Goal: Use online tool/utility: Utilize a website feature to perform a specific function

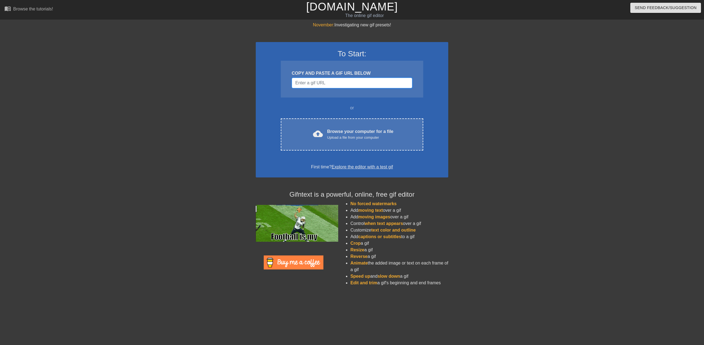
click at [354, 83] on input "Username" at bounding box center [352, 83] width 120 height 10
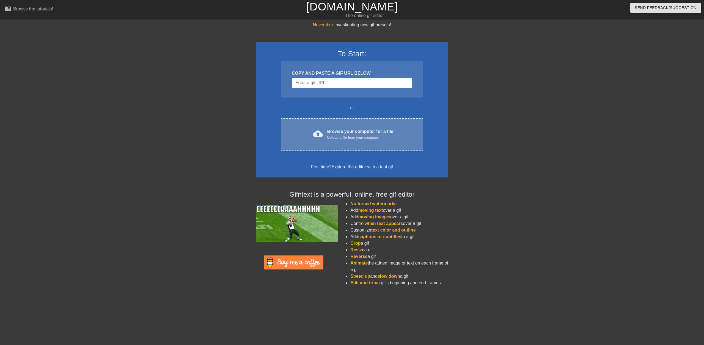
click at [376, 136] on div "Upload a file from your computer" at bounding box center [360, 137] width 66 height 5
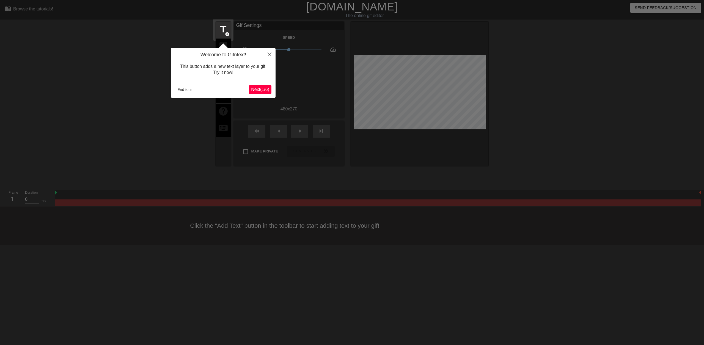
click at [259, 90] on span "Next ( 1 / 6 )" at bounding box center [260, 89] width 18 height 5
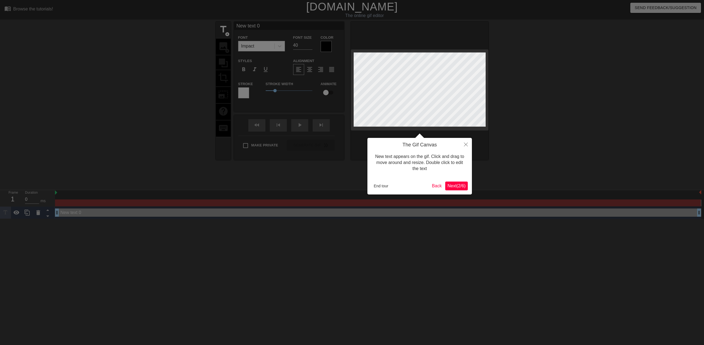
click at [454, 188] on span "Next ( 2 / 6 )" at bounding box center [456, 186] width 18 height 5
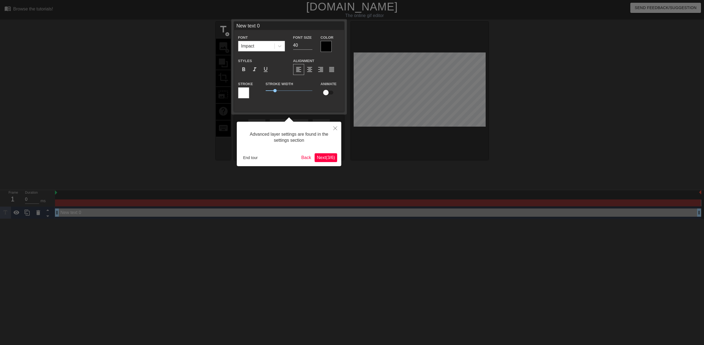
click at [322, 158] on span "Next ( 3 / 6 )" at bounding box center [326, 157] width 18 height 5
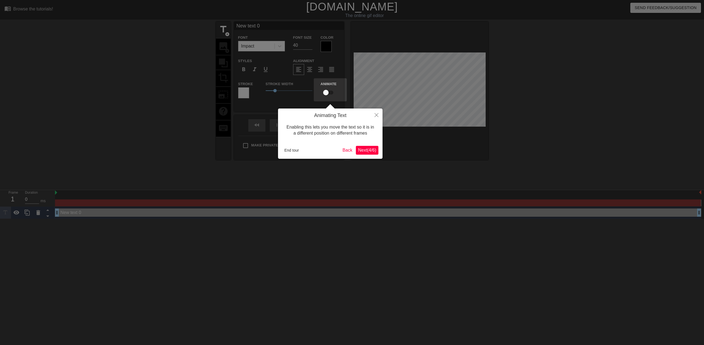
click at [365, 151] on span "Next ( 4 / 6 )" at bounding box center [367, 150] width 18 height 5
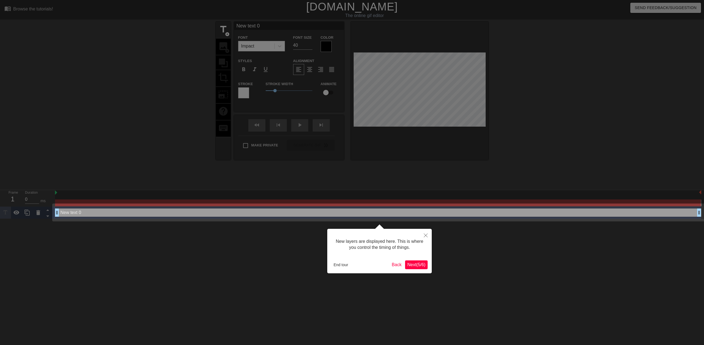
click at [415, 265] on span "Next ( 5 / 6 )" at bounding box center [416, 265] width 18 height 5
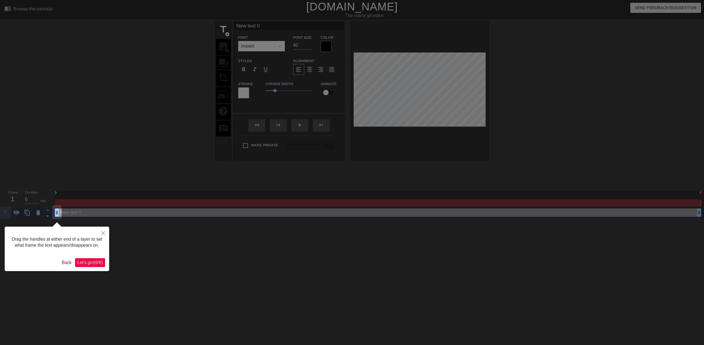
click at [94, 263] on span "Let's go! ( 6 / 6 )" at bounding box center [90, 262] width 26 height 5
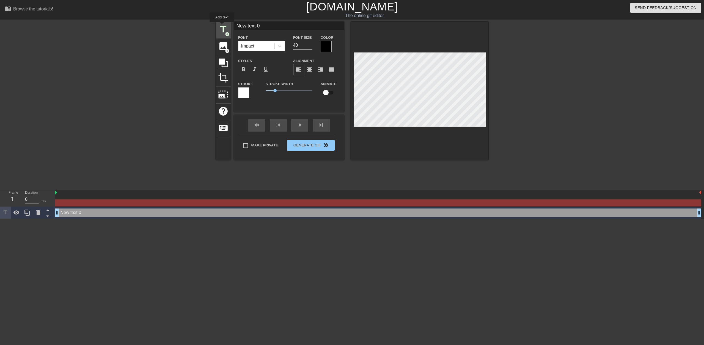
click at [222, 27] on span "title" at bounding box center [223, 29] width 10 height 10
type input "New text 1"
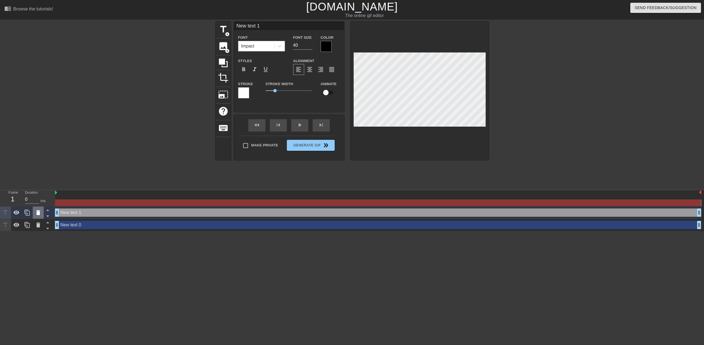
click at [36, 216] on icon at bounding box center [38, 213] width 7 height 7
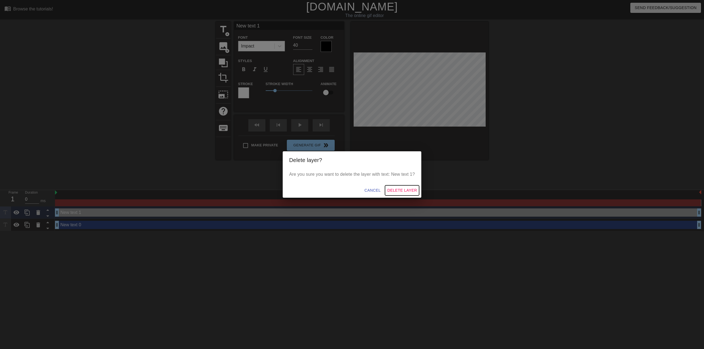
click at [403, 192] on span "Delete Layer" at bounding box center [402, 190] width 30 height 7
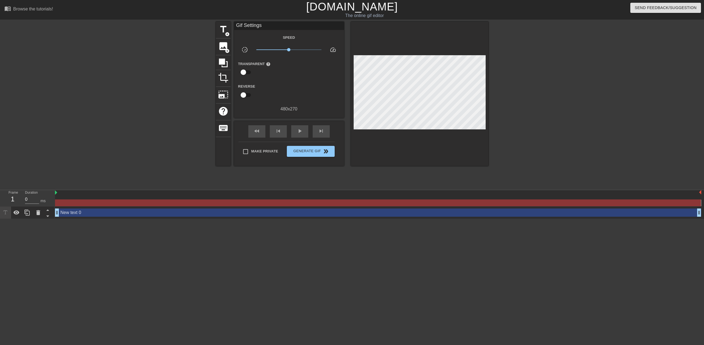
click at [114, 213] on div "New text 0 drag_handle drag_handle" at bounding box center [378, 213] width 646 height 8
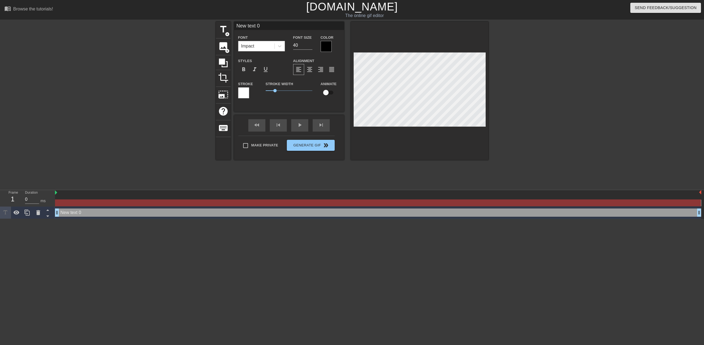
click at [260, 47] on div "Impact" at bounding box center [256, 46] width 36 height 10
click at [273, 27] on input "New text 0" at bounding box center [289, 26] width 110 height 8
drag, startPoint x: 274, startPoint y: 26, endPoint x: 207, endPoint y: 24, distance: 67.7
click at [207, 24] on div "title add_circle image add_circle crop photo_size_select_large help keyboard Ne…" at bounding box center [352, 104] width 704 height 165
type input "CONSENT"
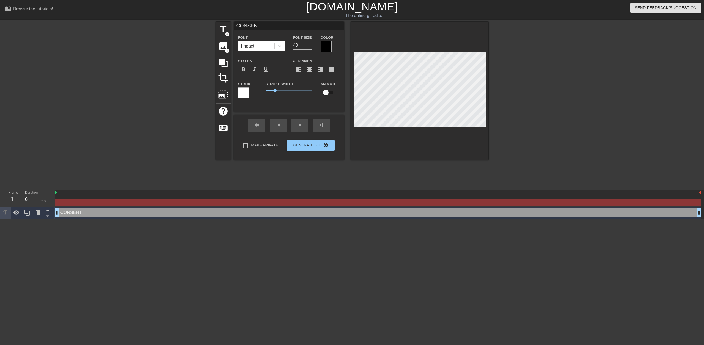
click at [327, 43] on div at bounding box center [326, 46] width 11 height 11
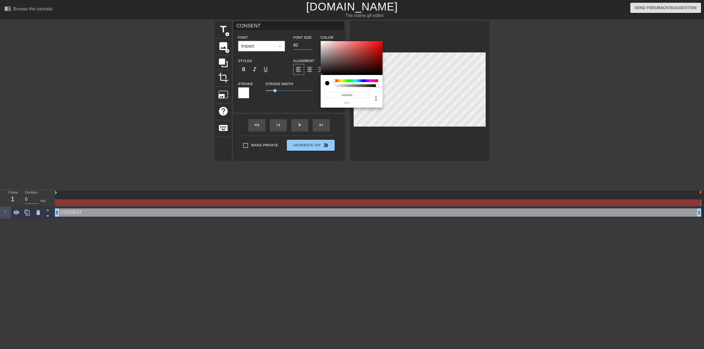
type input "0"
type input "1"
drag, startPoint x: 376, startPoint y: 85, endPoint x: 426, endPoint y: 88, distance: 50.4
click at [426, 88] on div "0 r 0 g 0 b 1 a" at bounding box center [352, 174] width 704 height 349
type input "9"
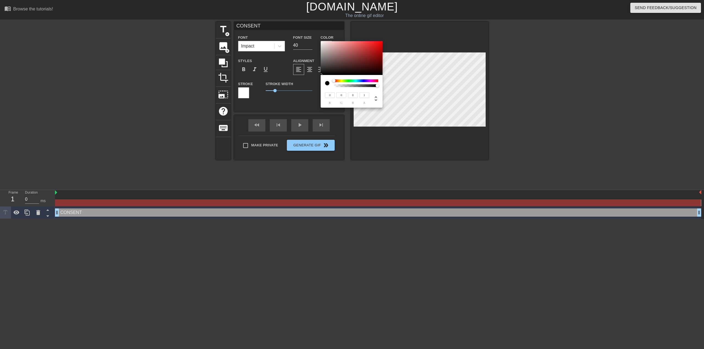
type input "9"
type input "13"
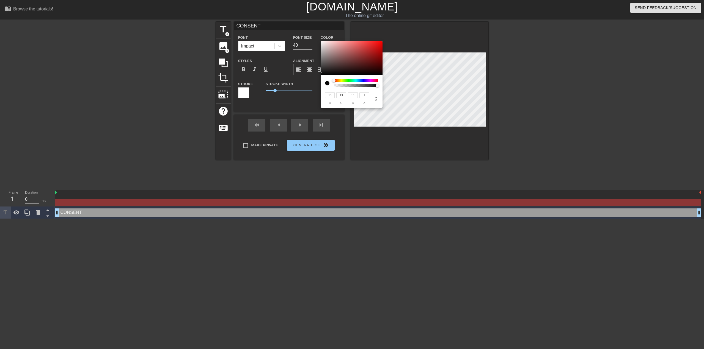
type input "19"
type input "6"
type input "255"
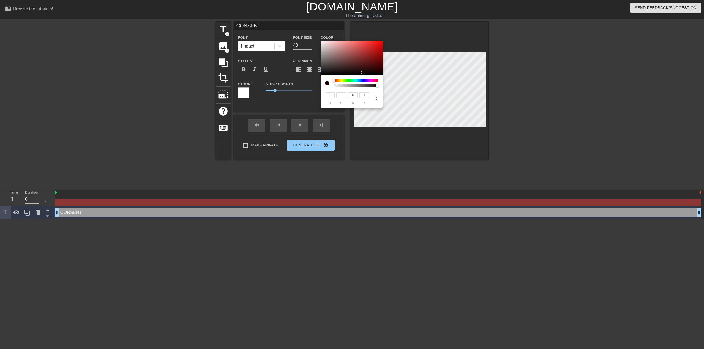
type input "255"
type input "244"
type input "237"
type input "231"
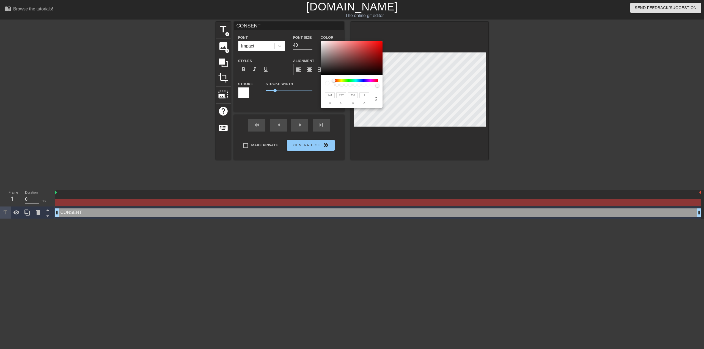
type input "219"
type input "229"
type input "218"
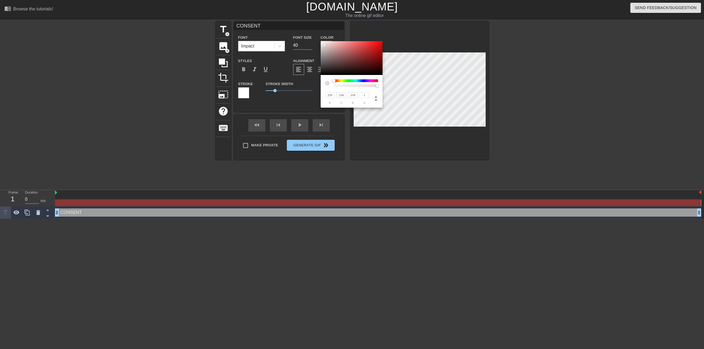
click at [324, 44] on div at bounding box center [323, 44] width 3 height 3
type input "231"
type input "219"
type input "235"
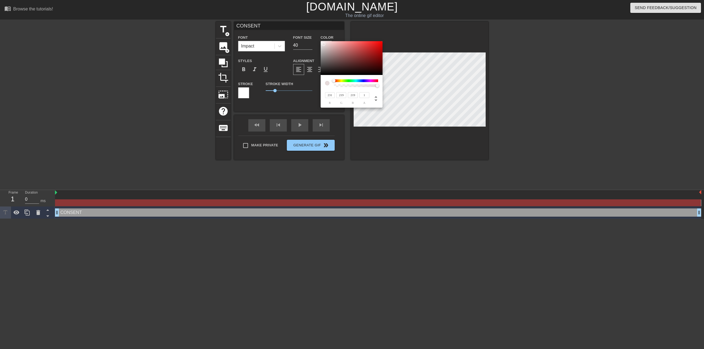
type input "225"
type input "237"
type input "229"
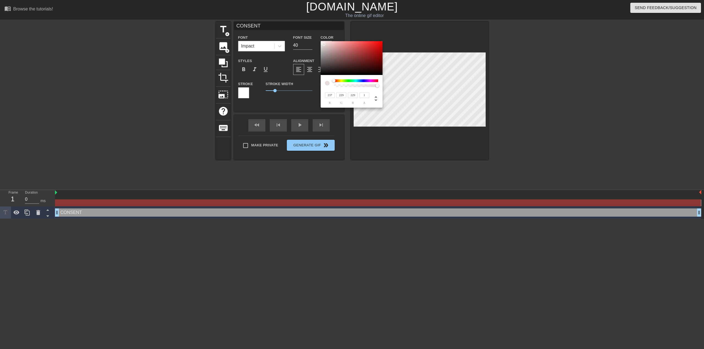
type input "244"
type input "237"
type input "255"
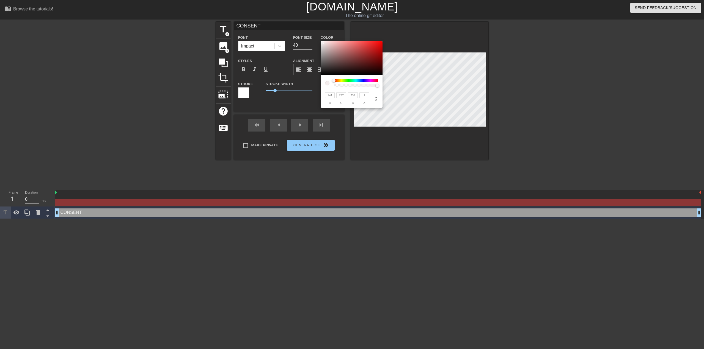
type input "255"
type input "128"
type input "125"
type input "31"
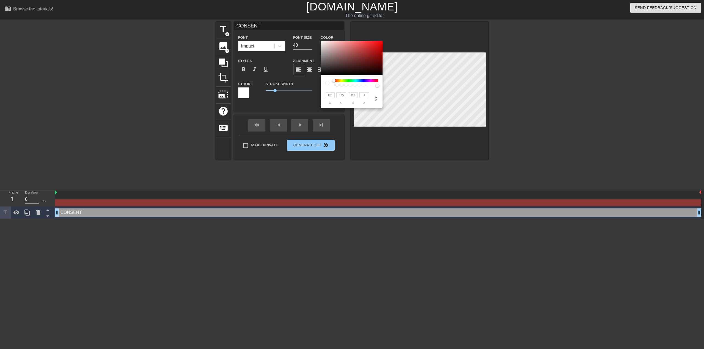
type input "27"
type input "3"
type input "2"
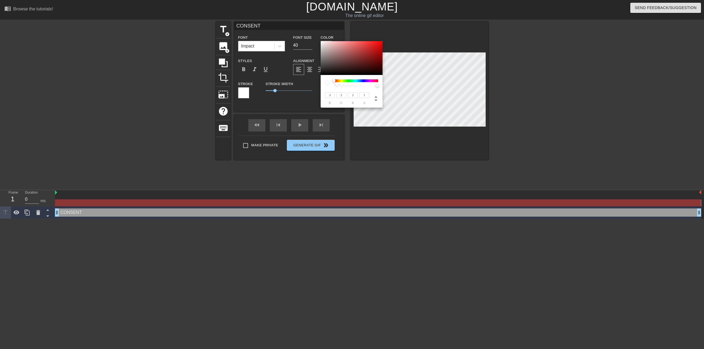
type input "52"
type input "43"
type input "0"
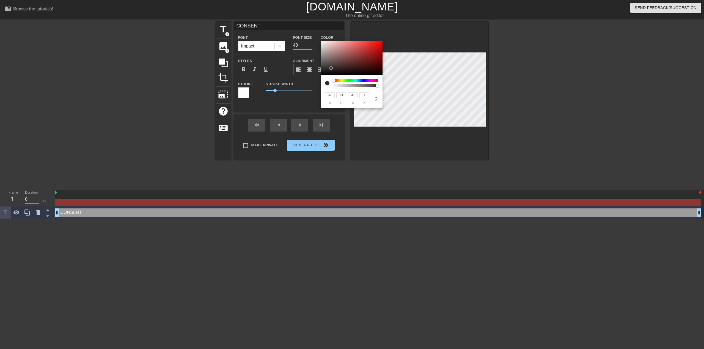
type input "0"
type input "50"
type input "49"
type input "128"
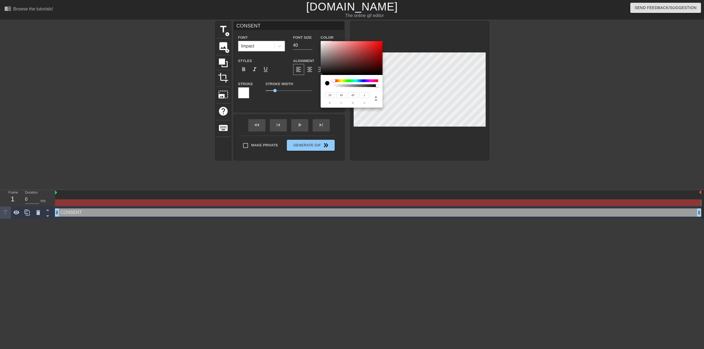
type input "128"
type input "169"
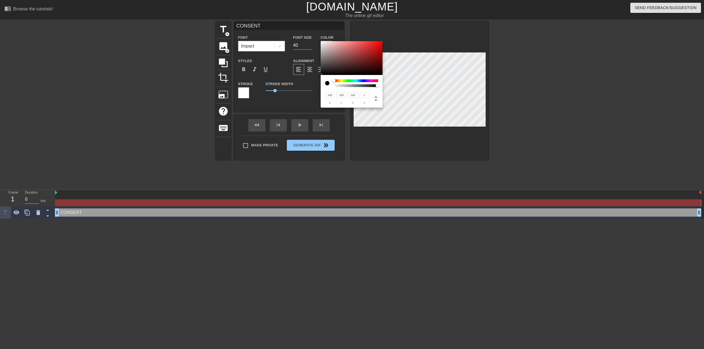
type input "194"
type input "186"
type input "202"
type input "189"
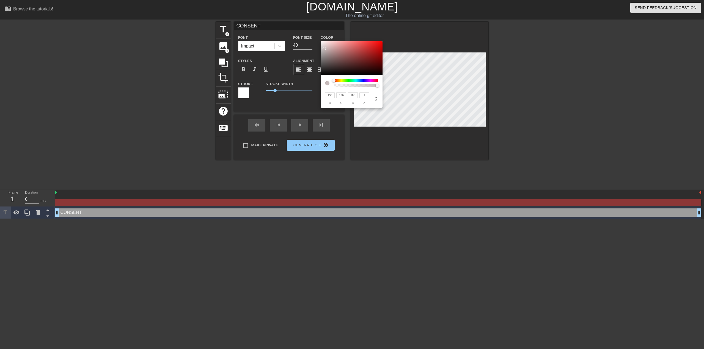
type input "189"
type input "225"
type input "218"
type input "235"
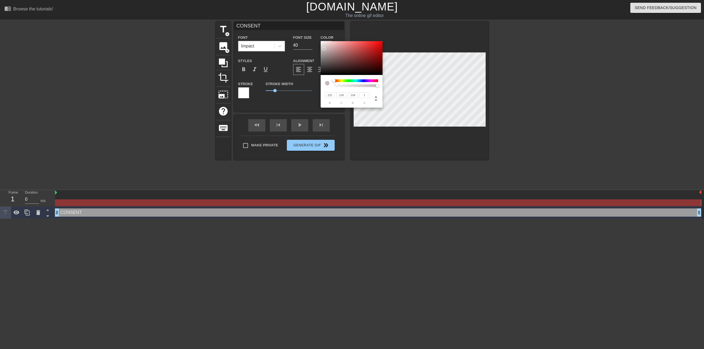
type input "231"
type input "240"
type input "235"
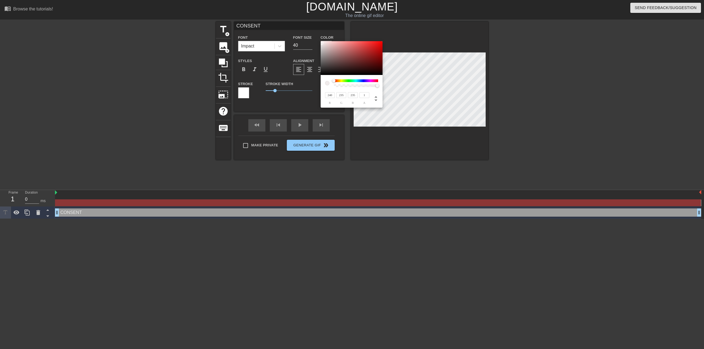
type input "246"
type input "242"
type input "252"
type input "249"
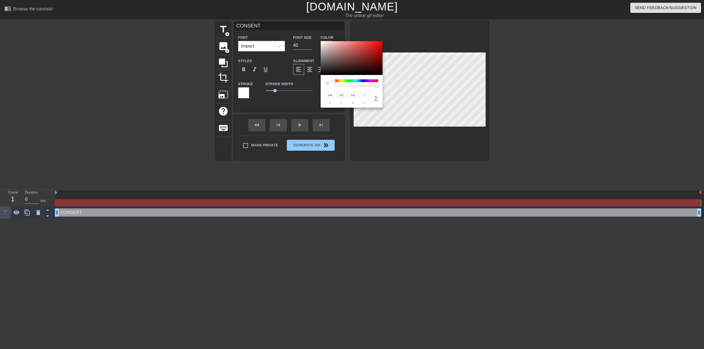
type input "249"
type input "255"
type input "85"
type input "198"
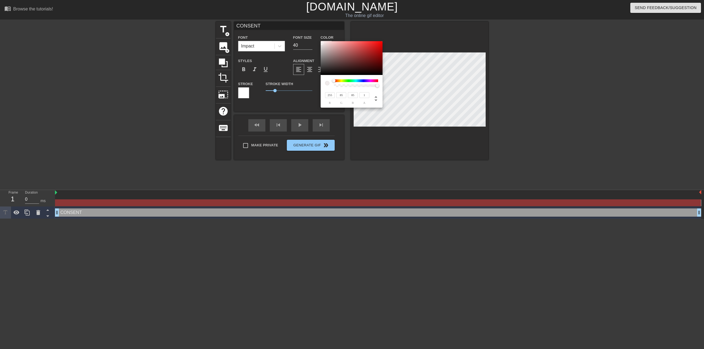
type input "198"
type input "246"
type input "191"
type input "237"
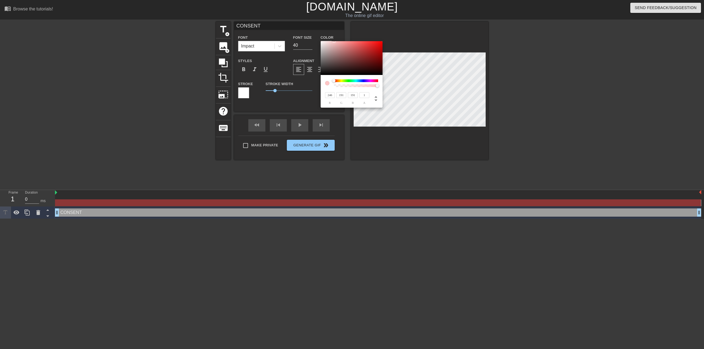
type input "234"
type input "240"
type input "236"
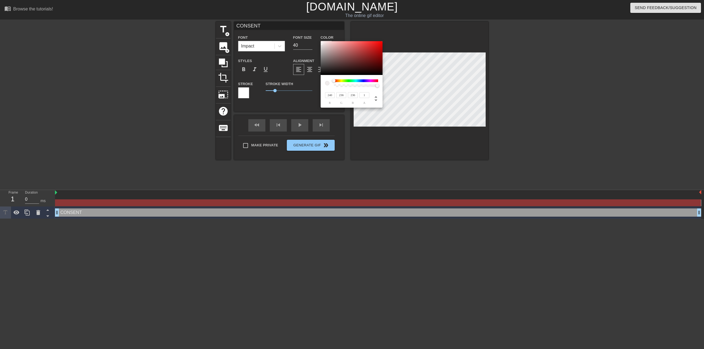
type input "235"
type input "242"
type input "237"
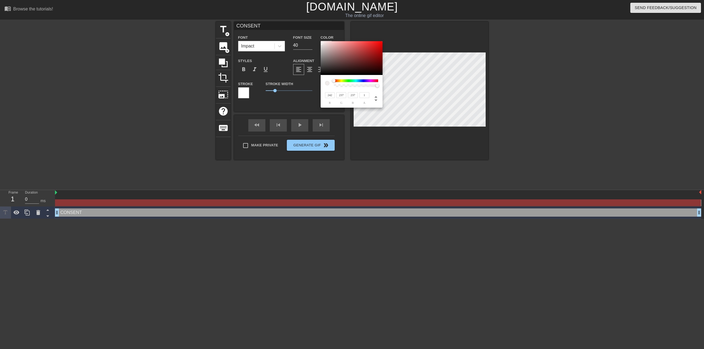
type input "244"
type input "239"
type input "246"
type input "241"
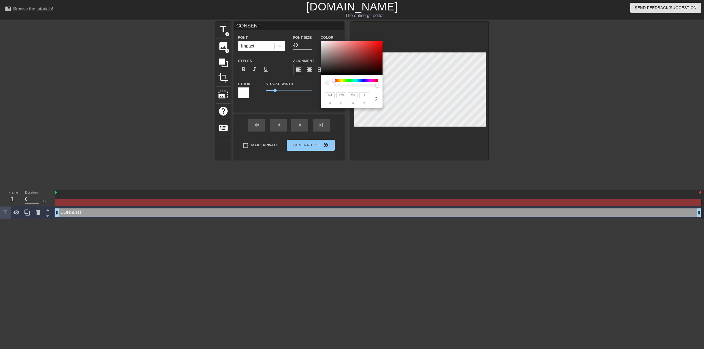
type input "241"
type input "248"
type input "243"
type input "252"
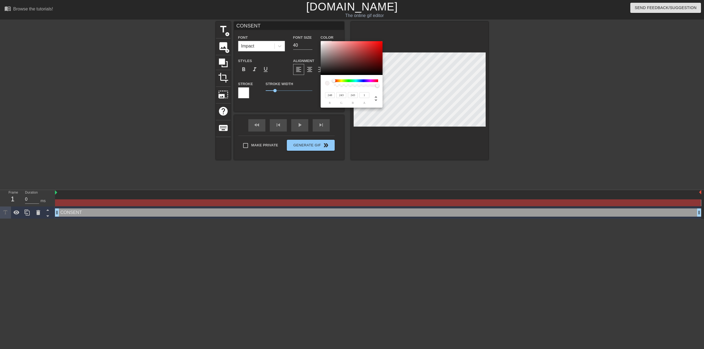
type input "247"
click at [322, 42] on div at bounding box center [321, 41] width 3 height 3
type input "252"
type input "247"
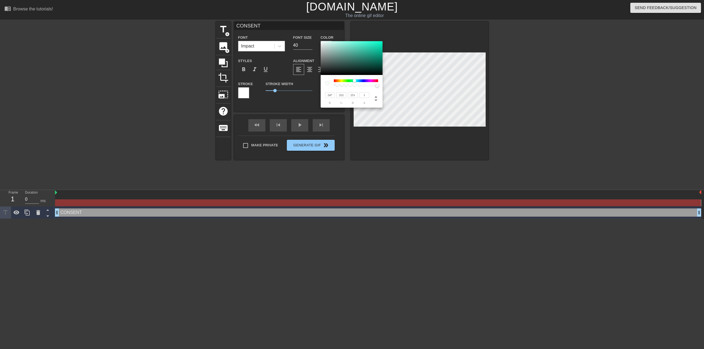
type input "252"
type input "247"
type input "252"
type input "249"
type input "251"
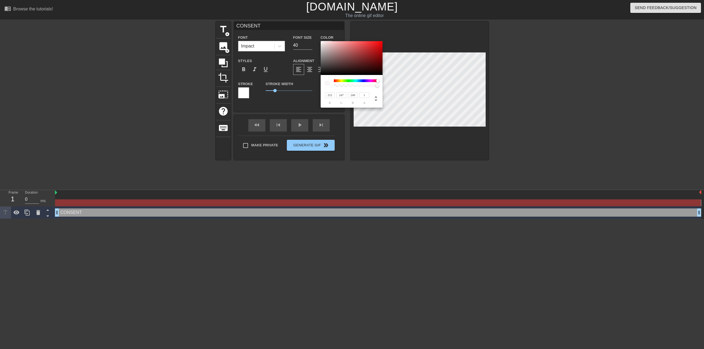
type input "252"
type input "247"
type input "252"
type input "247"
type input "252"
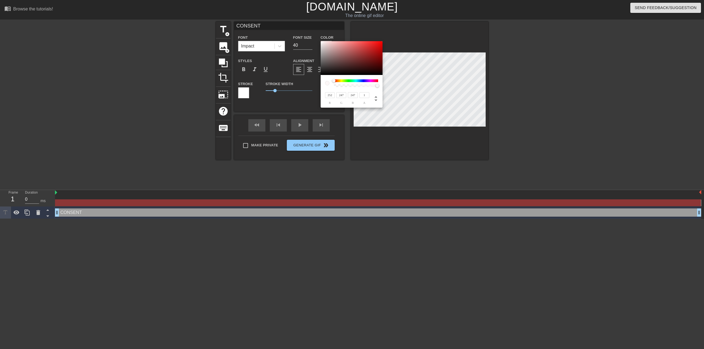
drag, startPoint x: 334, startPoint y: 81, endPoint x: 305, endPoint y: 78, distance: 28.2
click at [305, 78] on div "252 r 247 g 247 b 1 a" at bounding box center [352, 174] width 704 height 349
drag, startPoint x: 333, startPoint y: 96, endPoint x: 321, endPoint y: 97, distance: 12.1
click at [321, 97] on div "252 r 247 g 247 b 1 a" at bounding box center [352, 91] width 62 height 33
drag, startPoint x: 344, startPoint y: 96, endPoint x: 330, endPoint y: 95, distance: 13.5
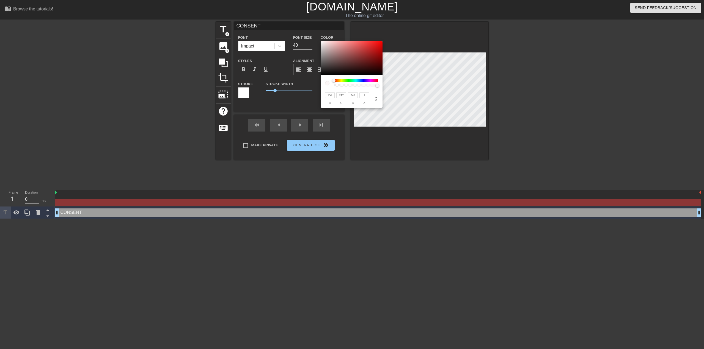
click at [332, 95] on div "252 r 247 g 247 b 1 a" at bounding box center [346, 98] width 46 height 13
type input "5"
type input "252"
drag, startPoint x: 356, startPoint y: 95, endPoint x: 332, endPoint y: 97, distance: 24.3
click at [332, 97] on div "252 r 252 g 247 b 1 a" at bounding box center [346, 98] width 46 height 13
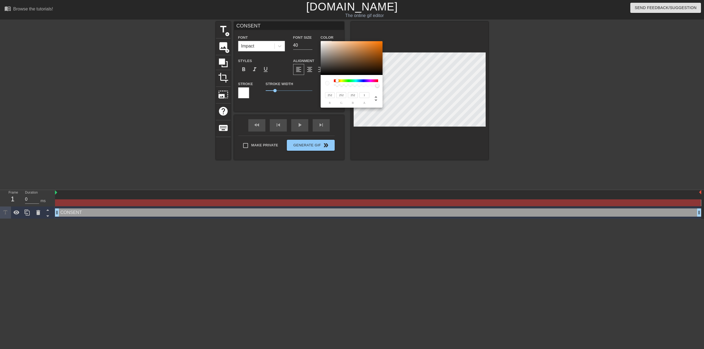
type input "252"
type input "0.99"
click at [377, 86] on div at bounding box center [377, 85] width 3 height 3
click at [375, 97] on icon at bounding box center [375, 98] width 2 height 5
type input "28"
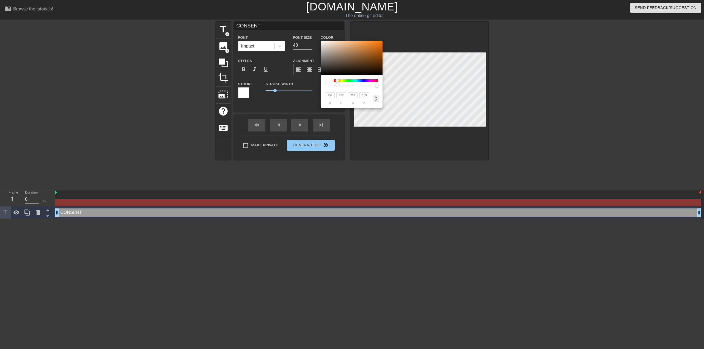
type input "0%"
type input "99%"
click at [376, 100] on icon at bounding box center [375, 98] width 2 height 5
type input "252"
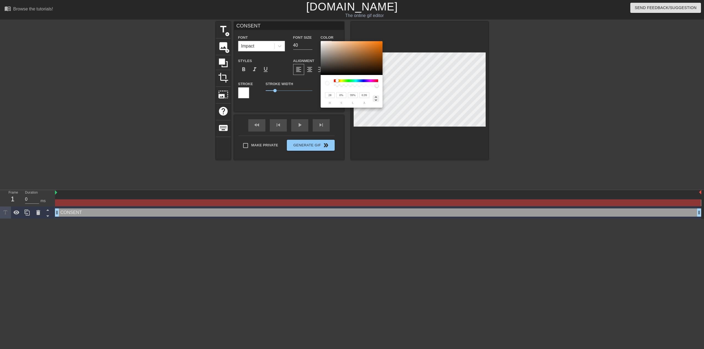
type input "252"
click at [376, 100] on icon at bounding box center [375, 98] width 2 height 5
type input "28"
type input "0%"
type input "99%"
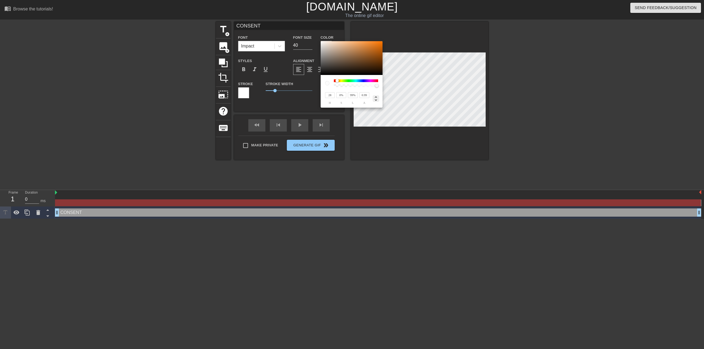
click at [376, 98] on icon at bounding box center [376, 98] width 7 height 7
type input "252"
click at [376, 98] on icon at bounding box center [376, 98] width 7 height 7
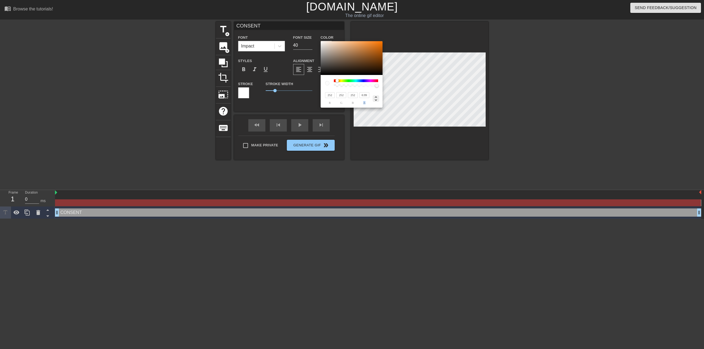
type input "28"
type input "0%"
type input "99%"
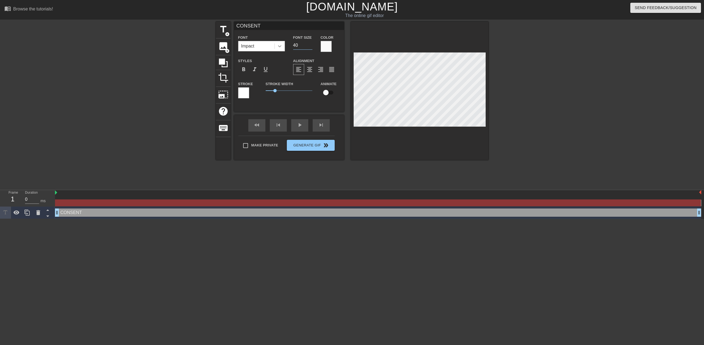
drag, startPoint x: 303, startPoint y: 46, endPoint x: 283, endPoint y: 47, distance: 19.8
click at [283, 47] on div "Font Impact Font Size 40 Color" at bounding box center [289, 43] width 110 height 18
type input "32"
click at [244, 70] on span "format_bold" at bounding box center [243, 69] width 7 height 7
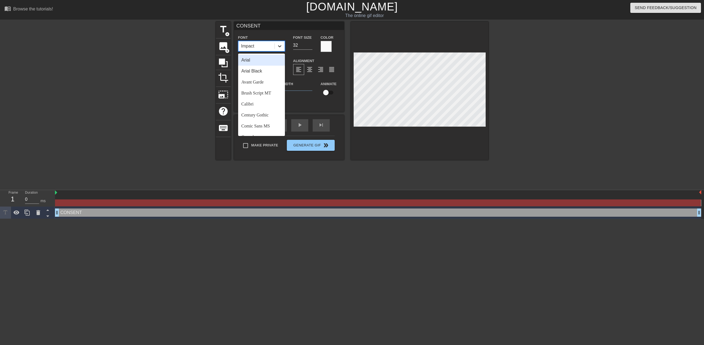
click at [282, 48] on icon at bounding box center [279, 45] width 5 height 5
click at [267, 70] on div "Arial Black" at bounding box center [261, 71] width 47 height 11
click at [276, 43] on div at bounding box center [280, 46] width 10 height 10
click at [264, 60] on div "Arial" at bounding box center [261, 60] width 47 height 11
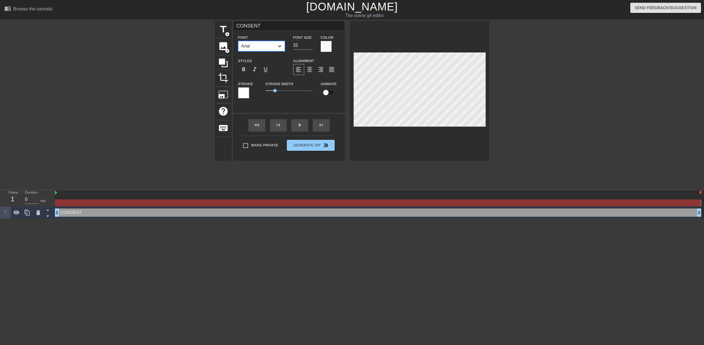
click at [280, 46] on icon at bounding box center [279, 46] width 3 height 2
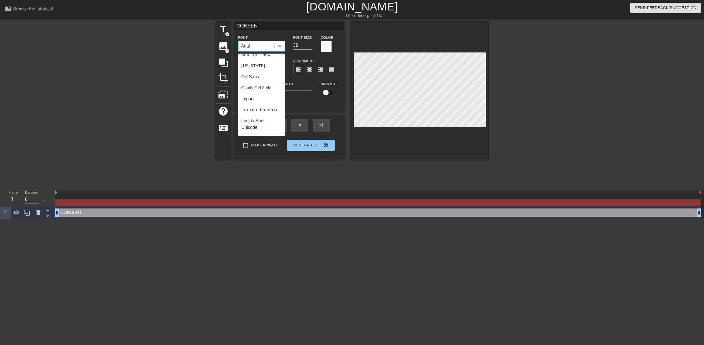
scroll to position [137, 0]
click at [259, 66] on div "Impact" at bounding box center [261, 65] width 47 height 11
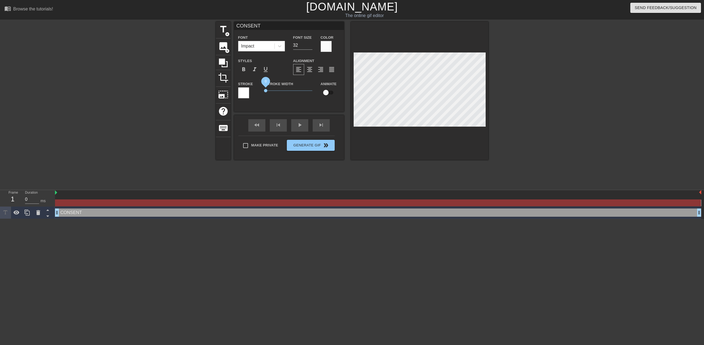
drag, startPoint x: 274, startPoint y: 92, endPoint x: 266, endPoint y: 93, distance: 8.6
click at [266, 92] on span "0" at bounding box center [265, 90] width 3 height 3
drag, startPoint x: 324, startPoint y: 95, endPoint x: 335, endPoint y: 94, distance: 11.3
click at [335, 94] on input "checkbox" at bounding box center [325, 92] width 31 height 10
checkbox input "true"
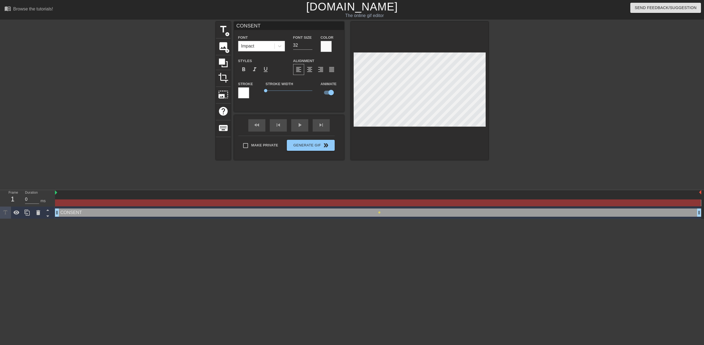
click at [247, 98] on div at bounding box center [243, 92] width 11 height 11
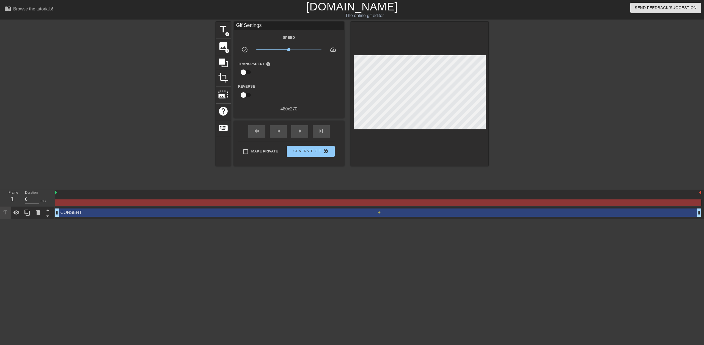
drag, startPoint x: 55, startPoint y: 213, endPoint x: 111, endPoint y: 217, distance: 55.7
click at [111, 217] on div "CONSENT drag_handle drag_handle lens" at bounding box center [378, 213] width 646 height 12
drag, startPoint x: 57, startPoint y: 214, endPoint x: 238, endPoint y: 220, distance: 181.0
click at [238, 219] on html "menu_book Browse the tutorials! Gifntext.com The online gif editor Send Feedbac…" at bounding box center [352, 109] width 704 height 219
click at [82, 216] on div "CONSENT drag_handle drag_handle" at bounding box center [378, 213] width 646 height 8
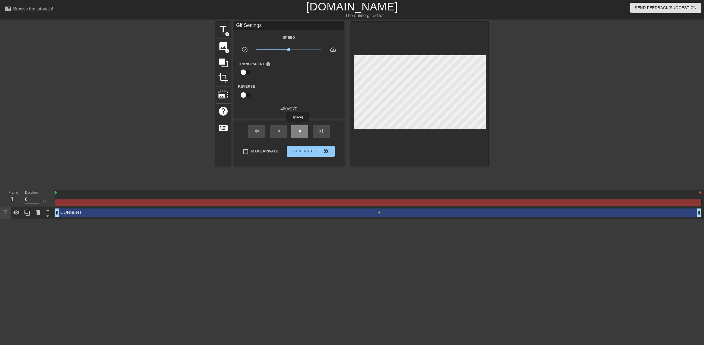
click at [297, 126] on div "play_arrow" at bounding box center [299, 131] width 17 height 12
drag, startPoint x: 56, startPoint y: 195, endPoint x: 155, endPoint y: 196, distance: 99.0
click at [155, 196] on div at bounding box center [378, 198] width 646 height 16
click at [311, 150] on span "Generate Gif double_arrow" at bounding box center [310, 151] width 43 height 7
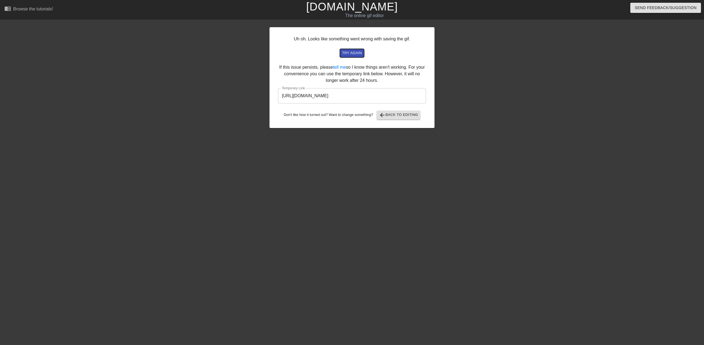
click at [360, 53] on span "try again" at bounding box center [352, 53] width 20 height 6
click at [389, 114] on span "arrow_back Back to Editing" at bounding box center [398, 115] width 39 height 7
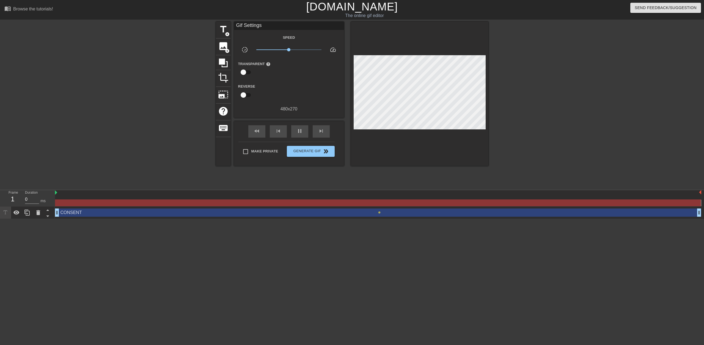
drag, startPoint x: 380, startPoint y: 214, endPoint x: 339, endPoint y: 213, distance: 40.7
click at [339, 213] on div "CONSENT drag_handle drag_handle lens" at bounding box center [378, 213] width 646 height 8
drag, startPoint x: 379, startPoint y: 213, endPoint x: 293, endPoint y: 211, distance: 85.5
click at [293, 211] on div "CONSENT drag_handle drag_handle lens" at bounding box center [378, 213] width 646 height 8
drag, startPoint x: 698, startPoint y: 213, endPoint x: 596, endPoint y: 215, distance: 102.9
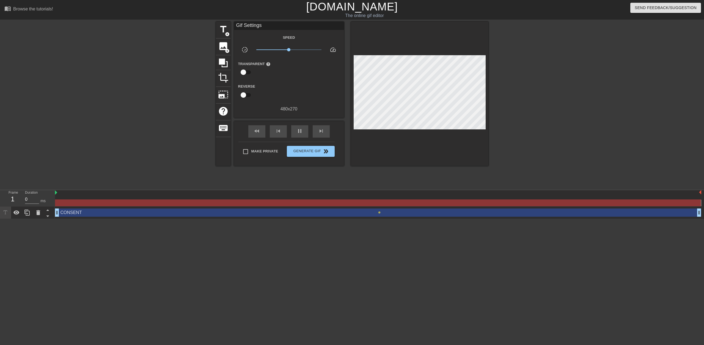
click at [76, 179] on div "title add_circle image add_circle crop photo_size_select_large help keyboard Gi…" at bounding box center [352, 104] width 704 height 165
drag, startPoint x: 362, startPoint y: 15, endPoint x: 356, endPoint y: 14, distance: 5.6
click at [356, 14] on div "The online gif editor" at bounding box center [364, 15] width 254 height 7
click at [550, 141] on div at bounding box center [536, 104] width 82 height 165
click at [40, 213] on icon at bounding box center [38, 213] width 7 height 7
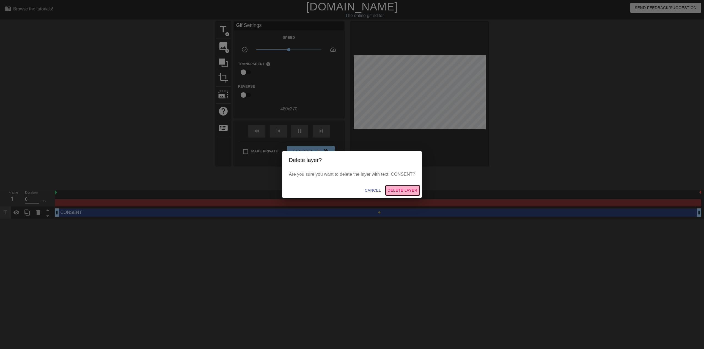
click at [403, 189] on span "Delete Layer" at bounding box center [403, 190] width 30 height 7
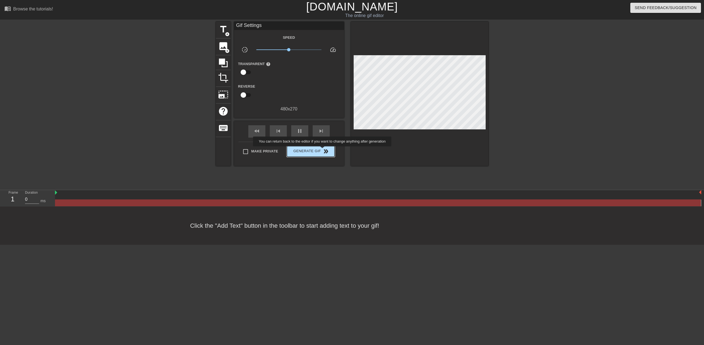
click at [323, 150] on span "double_arrow" at bounding box center [326, 151] width 7 height 7
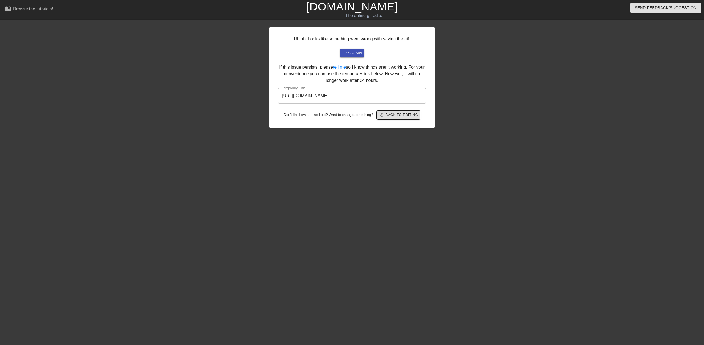
click at [397, 114] on span "arrow_back Back to Editing" at bounding box center [398, 115] width 39 height 7
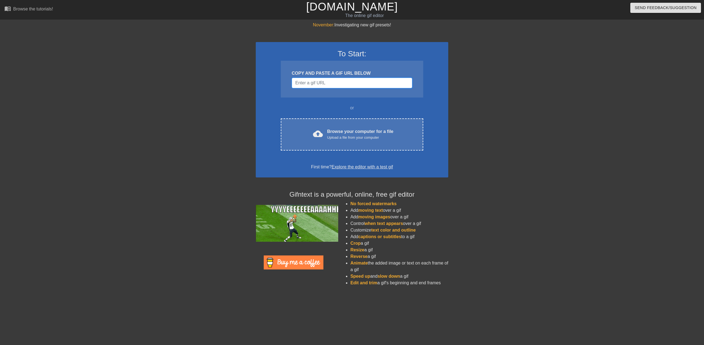
click at [354, 85] on input "Username" at bounding box center [352, 83] width 120 height 10
paste input "[URL][DOMAIN_NAME]"
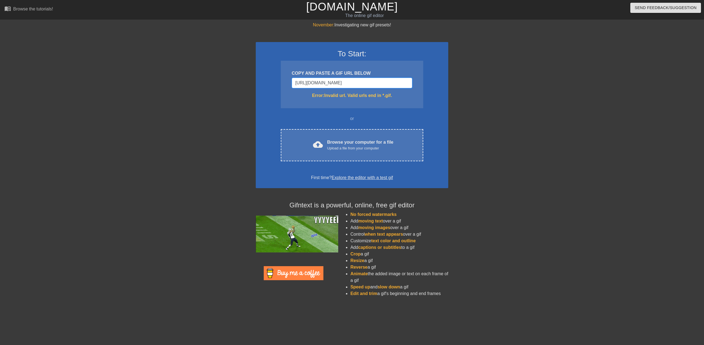
type input "[URL][DOMAIN_NAME]"
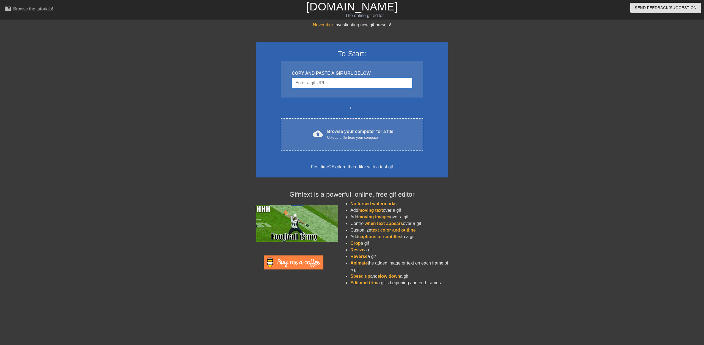
click at [341, 83] on input "Username" at bounding box center [352, 83] width 120 height 10
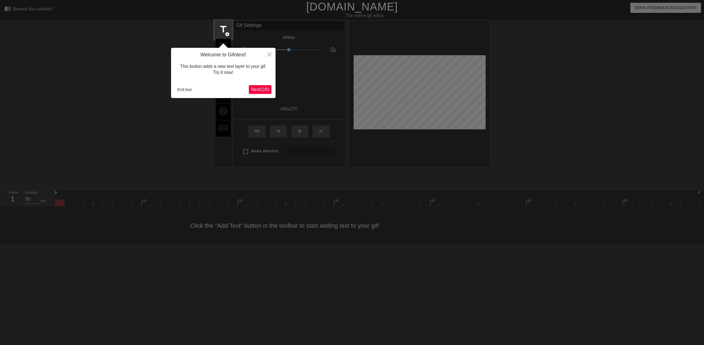
click at [256, 88] on span "Next ( 1 / 6 )" at bounding box center [260, 89] width 18 height 5
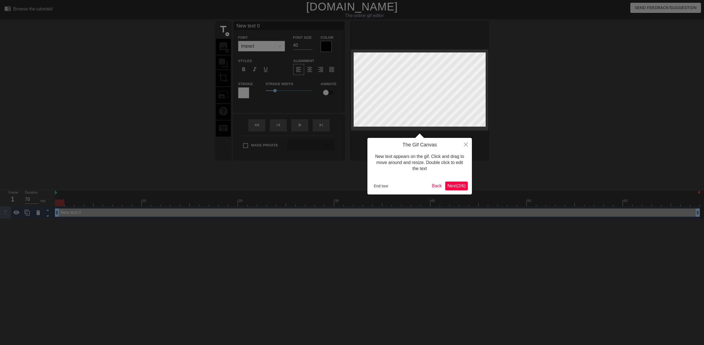
click at [455, 184] on span "Next ( 2 / 6 )" at bounding box center [456, 186] width 18 height 5
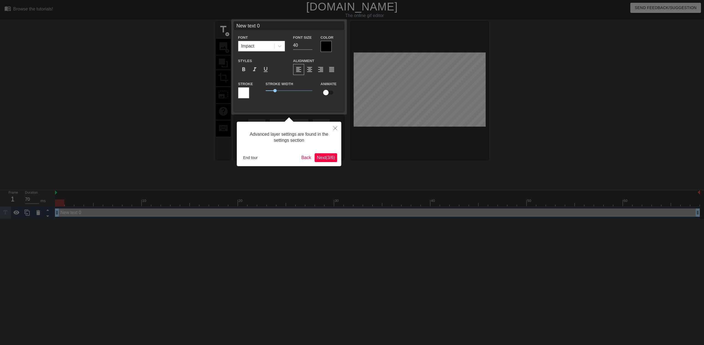
click at [325, 160] on span "Next ( 3 / 6 )" at bounding box center [326, 157] width 18 height 5
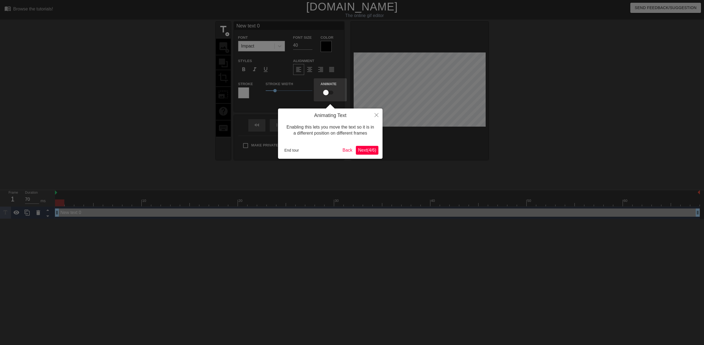
click at [369, 149] on span "Next ( 4 / 6 )" at bounding box center [367, 150] width 18 height 5
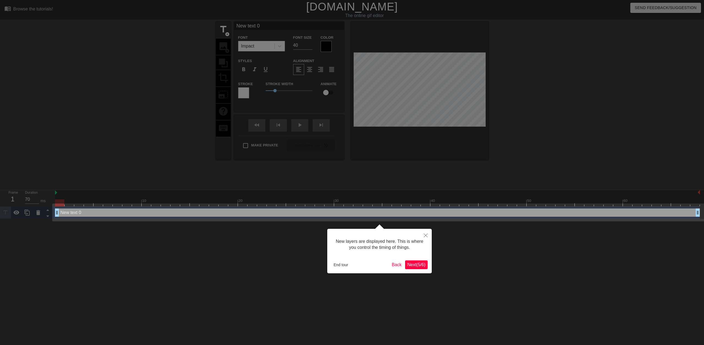
click at [423, 267] on span "Next ( 5 / 6 )" at bounding box center [416, 265] width 18 height 5
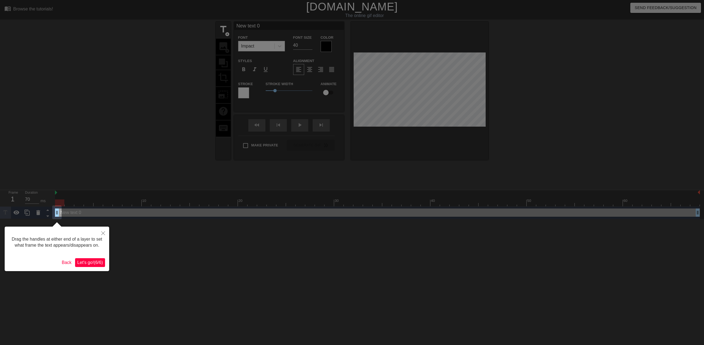
click at [92, 264] on span "Let's go! ( 6 / 6 )" at bounding box center [90, 262] width 26 height 5
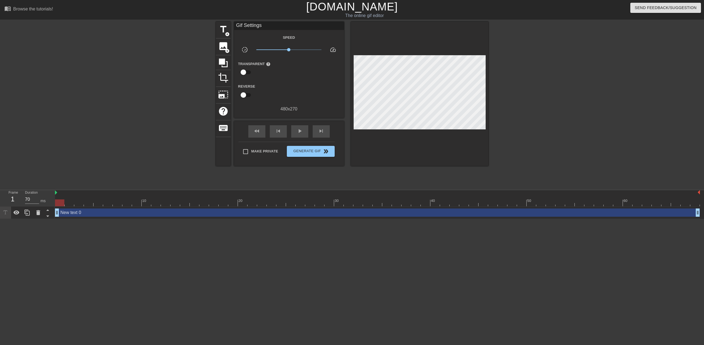
click at [83, 146] on div "title add_circle image add_circle crop photo_size_select_large help keyboard Gi…" at bounding box center [352, 104] width 704 height 165
click at [75, 213] on div "New text 0 drag_handle drag_handle" at bounding box center [377, 213] width 645 height 8
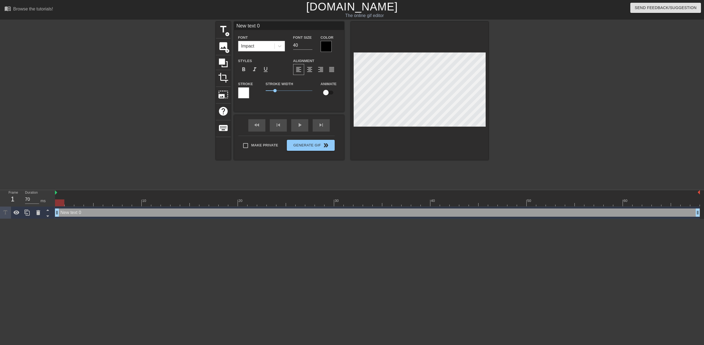
drag, startPoint x: 266, startPoint y: 26, endPoint x: 191, endPoint y: 27, distance: 74.8
click at [191, 27] on div "title add_circle image add_circle crop photo_size_select_large help keyboard Ne…" at bounding box center [352, 104] width 704 height 165
type input "CONSENT"
click at [74, 194] on div at bounding box center [377, 192] width 645 height 5
click at [304, 125] on div "play_arrow" at bounding box center [299, 125] width 17 height 12
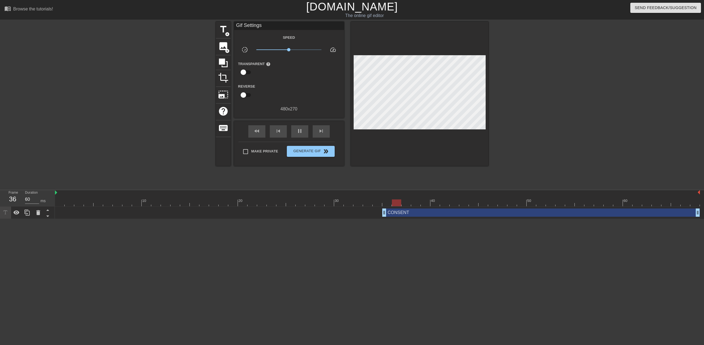
drag, startPoint x: 56, startPoint y: 212, endPoint x: 382, endPoint y: 214, distance: 326.4
click at [382, 214] on div "CONSENT drag_handle drag_handle" at bounding box center [377, 213] width 645 height 8
type input "70"
click at [299, 151] on span "Generate Gif double_arrow" at bounding box center [310, 151] width 43 height 7
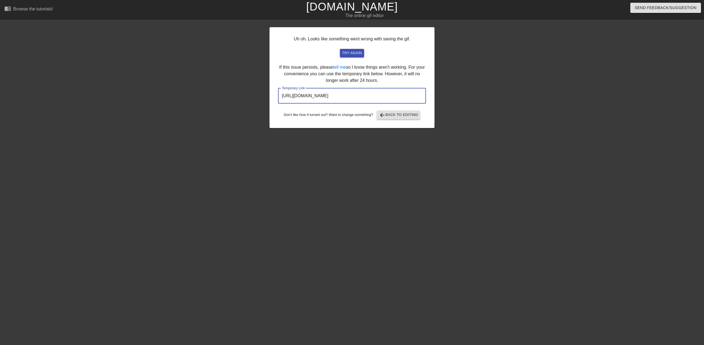
drag, startPoint x: 399, startPoint y: 95, endPoint x: 263, endPoint y: 88, distance: 136.0
click at [263, 88] on div "Uh oh. Looks like something went wrong with saving the gif. try again If this i…" at bounding box center [352, 104] width 704 height 165
